Goal: Task Accomplishment & Management: Manage account settings

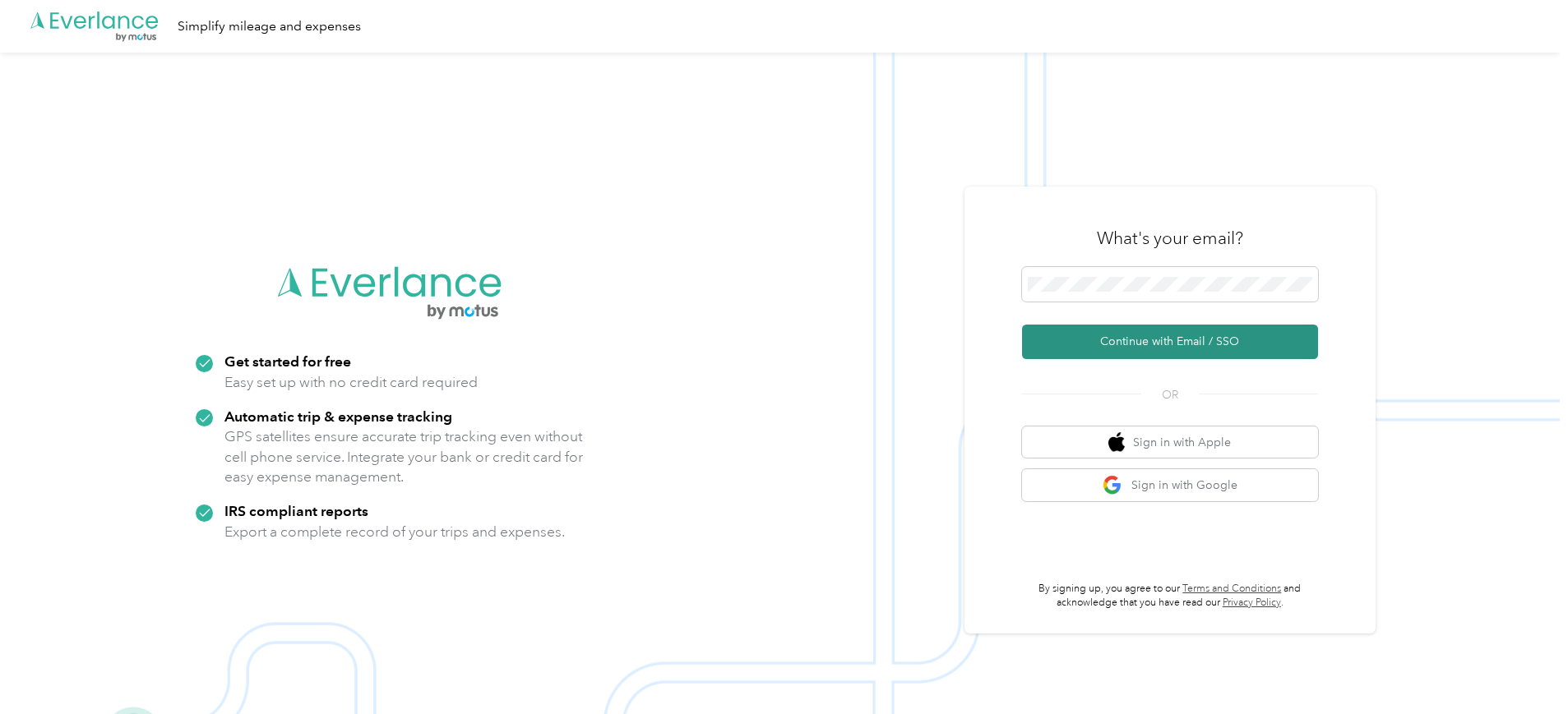
click at [1171, 339] on button "Continue with Email / SSO" at bounding box center [1170, 341] width 296 height 35
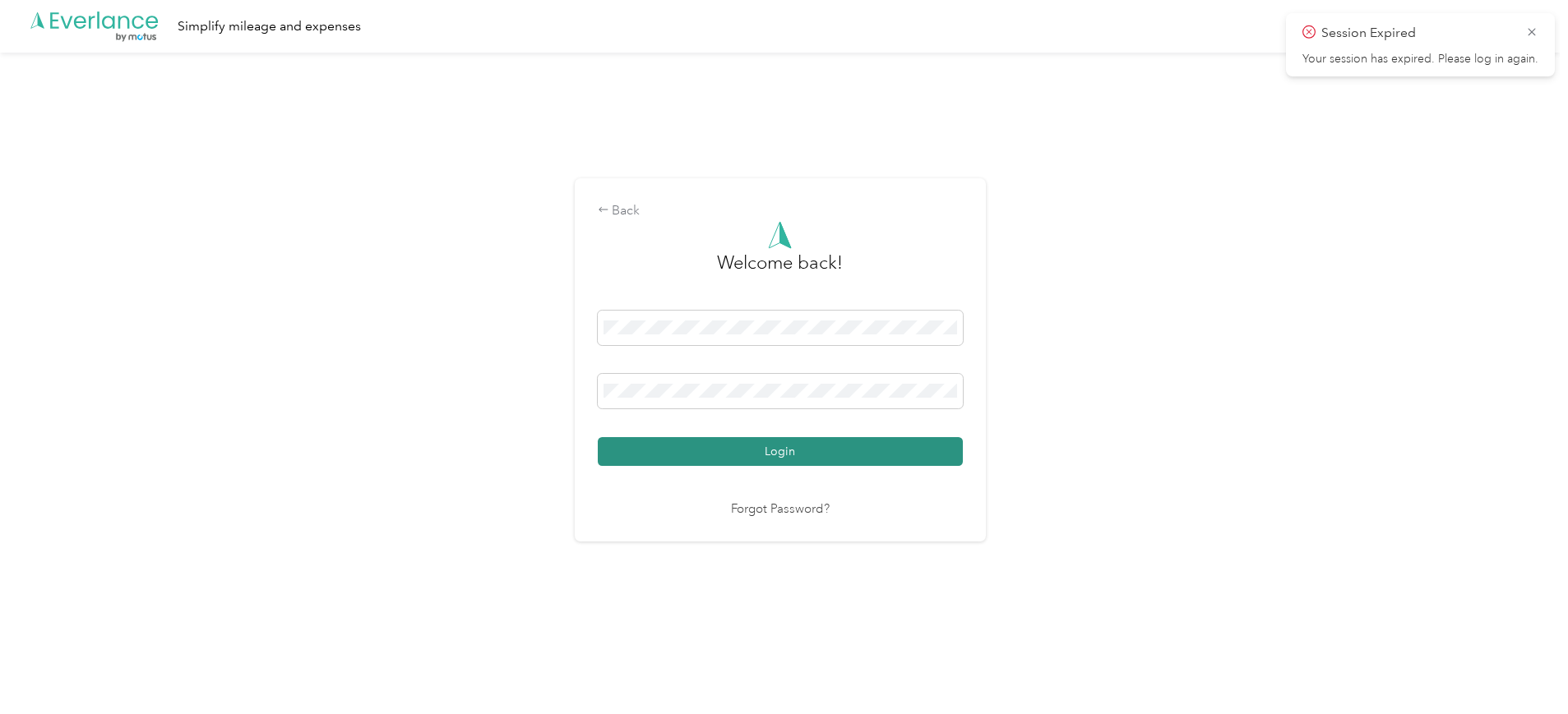
click at [791, 456] on button "Login" at bounding box center [781, 451] width 365 height 29
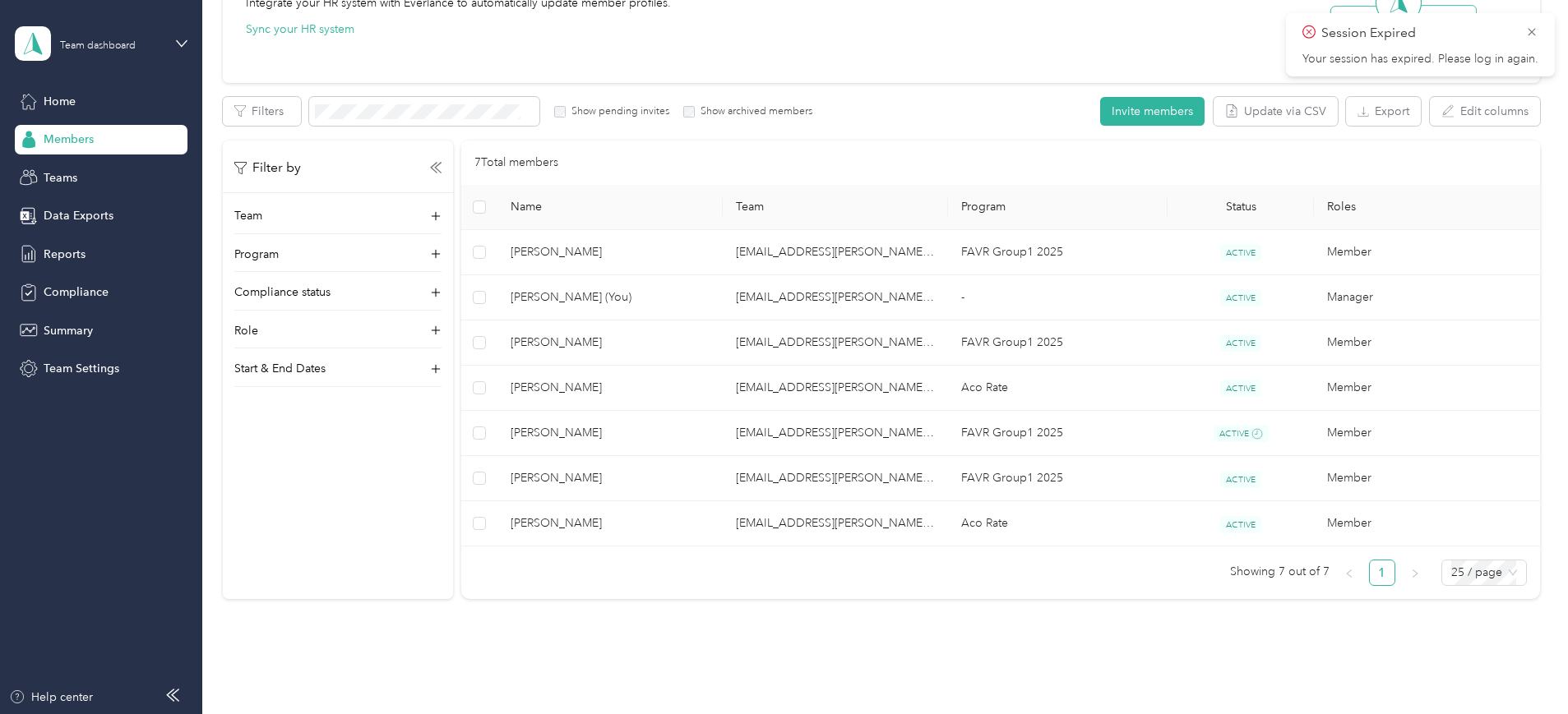
scroll to position [278, 0]
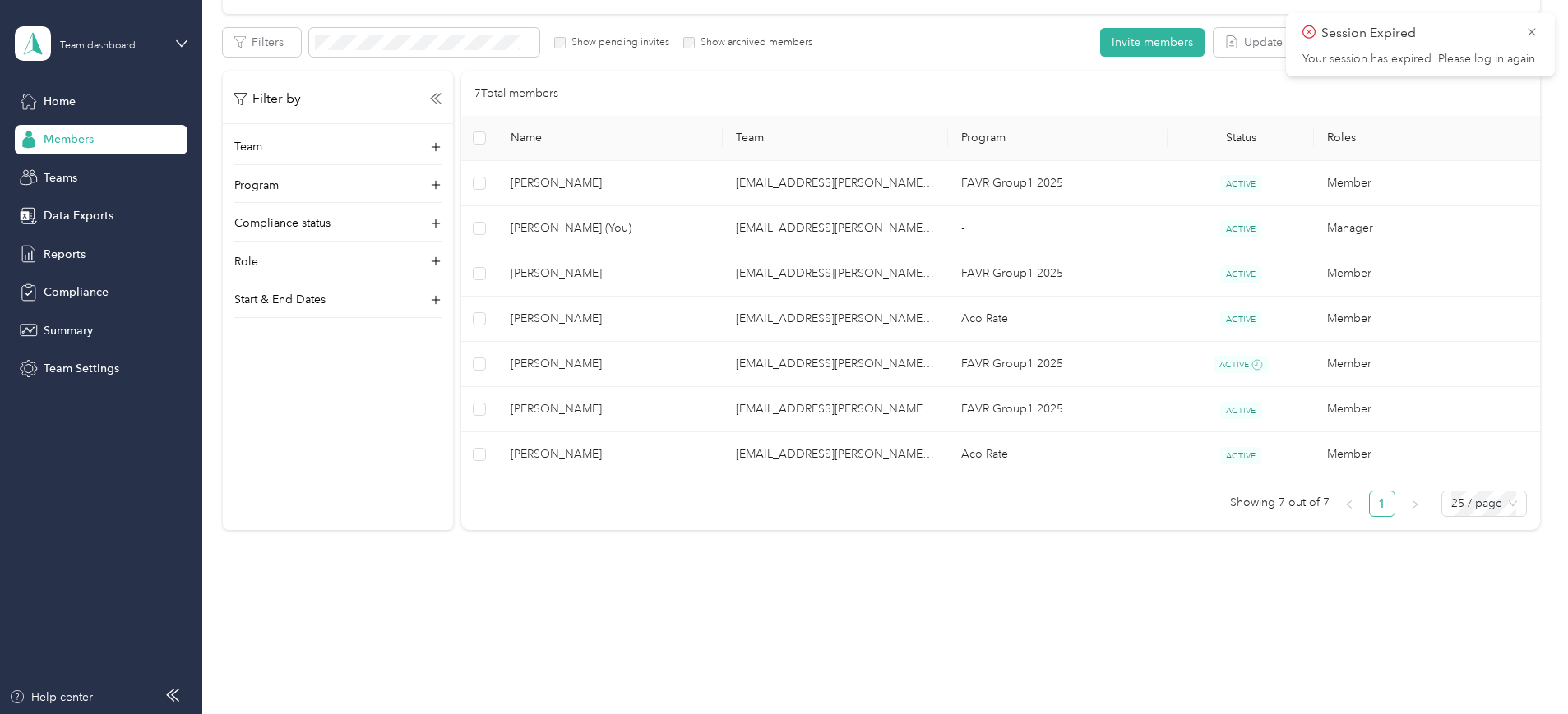
click at [258, 554] on div "Members All Members 7 Onboarding 0 NEW Securely sync your HR system with Everla…" at bounding box center [881, 178] width 1358 height 912
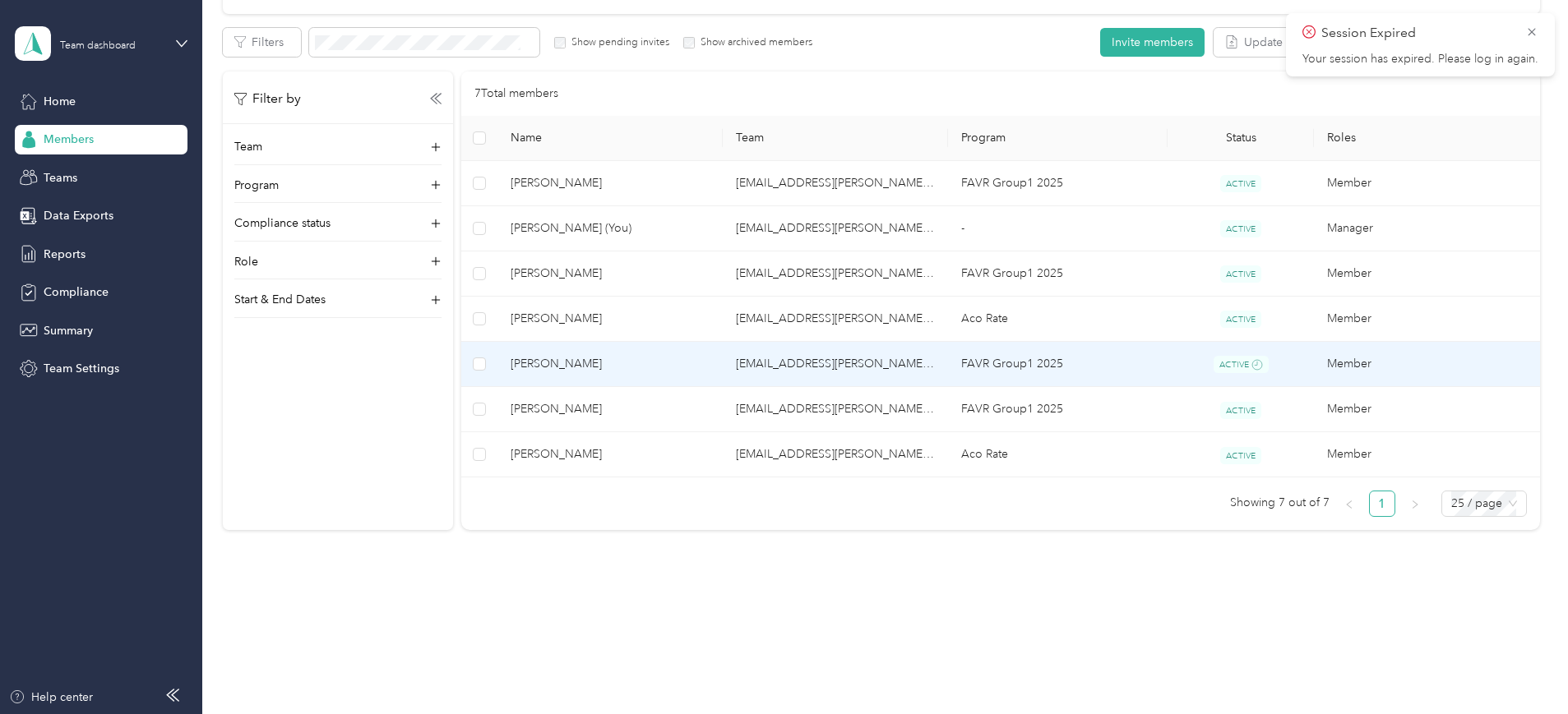
click at [817, 362] on td "[EMAIL_ADDRESS][PERSON_NAME][DOMAIN_NAME]" at bounding box center [835, 365] width 225 height 46
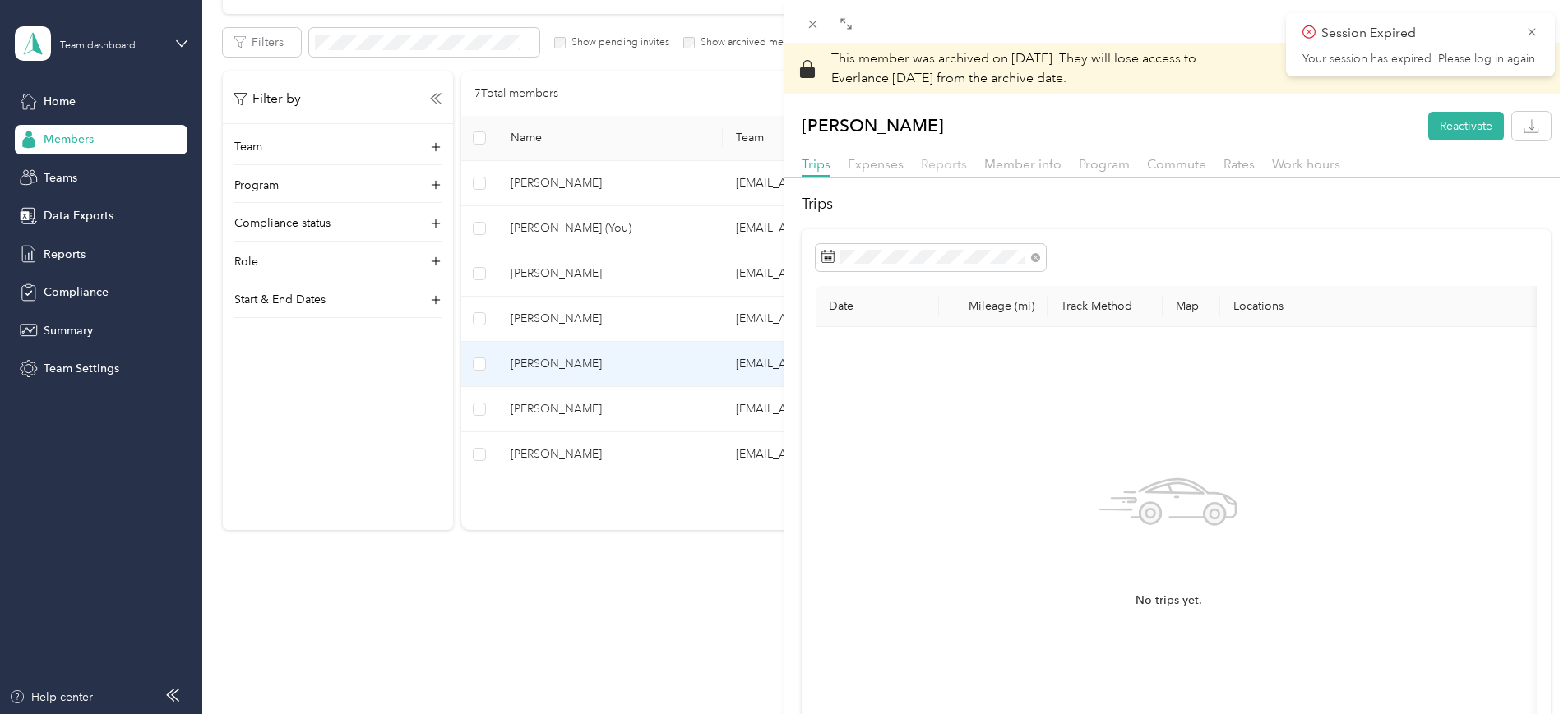
click at [926, 162] on span "Reports" at bounding box center [943, 164] width 46 height 16
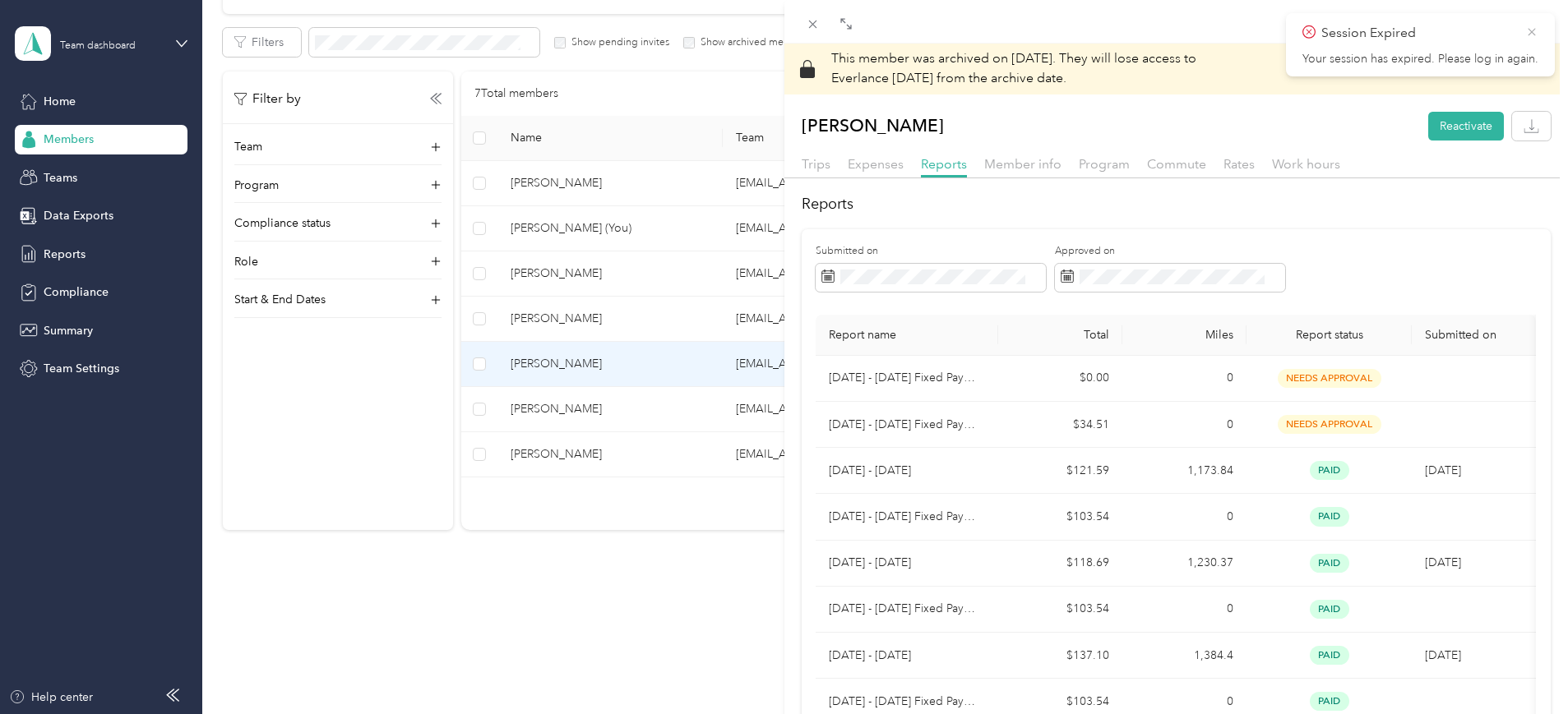
click at [1529, 31] on icon at bounding box center [1531, 32] width 13 height 15
click at [813, 17] on icon at bounding box center [813, 24] width 14 height 14
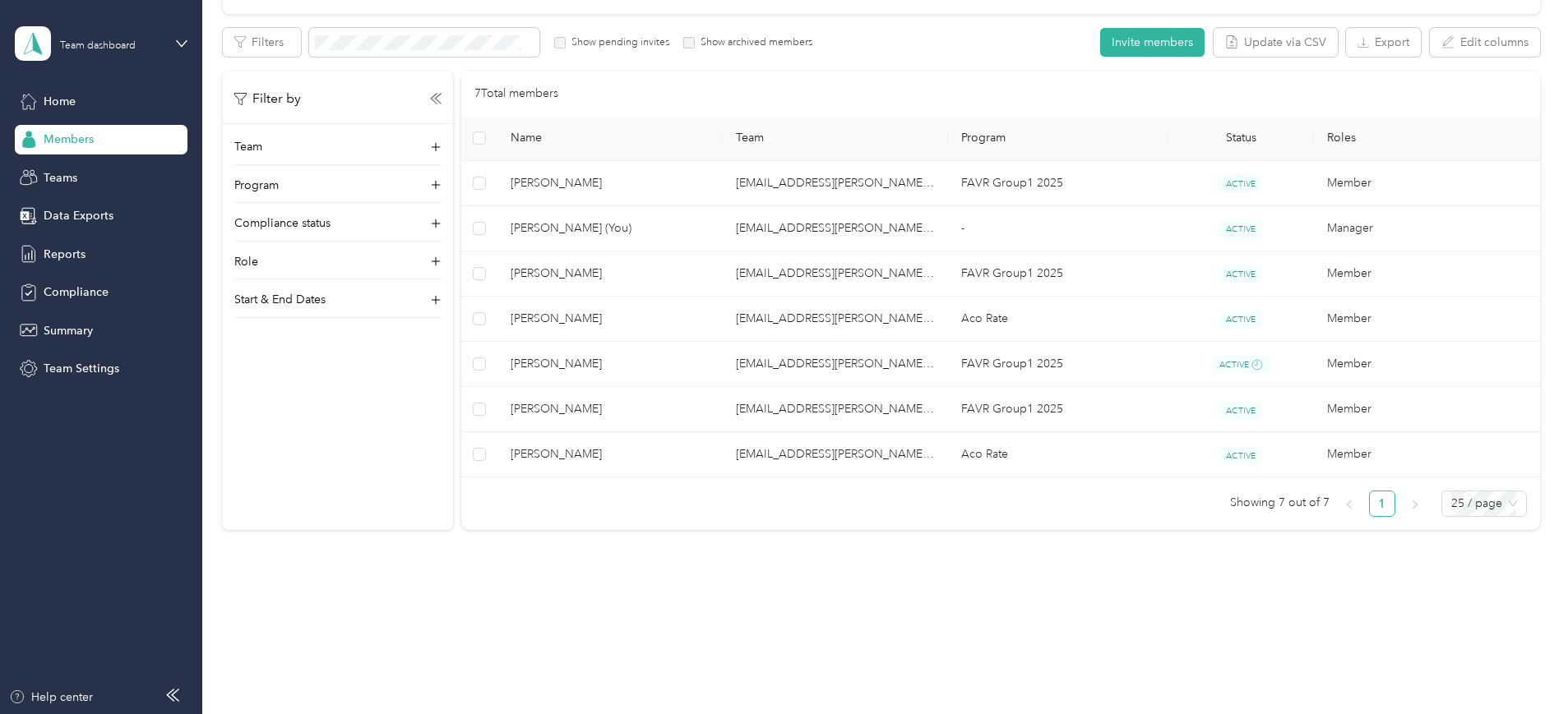
click at [591, 636] on div "Members All Members 7 Onboarding 0 NEW Securely sync your HR system with Everla…" at bounding box center [881, 357] width 1358 height 714
